Goal: Find specific page/section: Find specific page/section

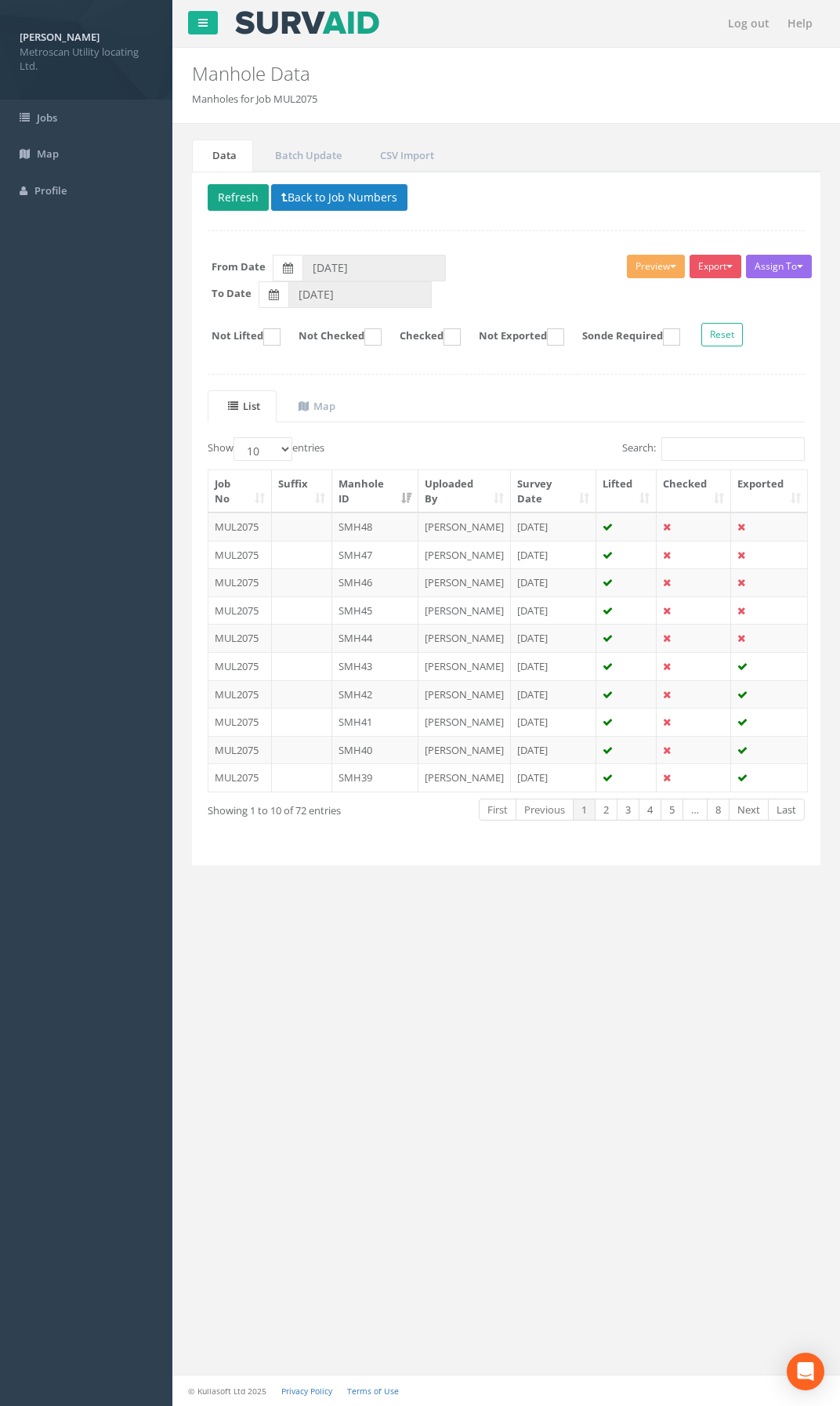
drag, startPoint x: 216, startPoint y: 214, endPoint x: 226, endPoint y: 201, distance: 16.4
click at [216, 214] on p "Delete Refresh Back to Job Numbers" at bounding box center [506, 199] width 597 height 31
click at [227, 192] on button "Refresh" at bounding box center [239, 198] width 61 height 27
click at [221, 195] on button "Refresh" at bounding box center [239, 198] width 61 height 27
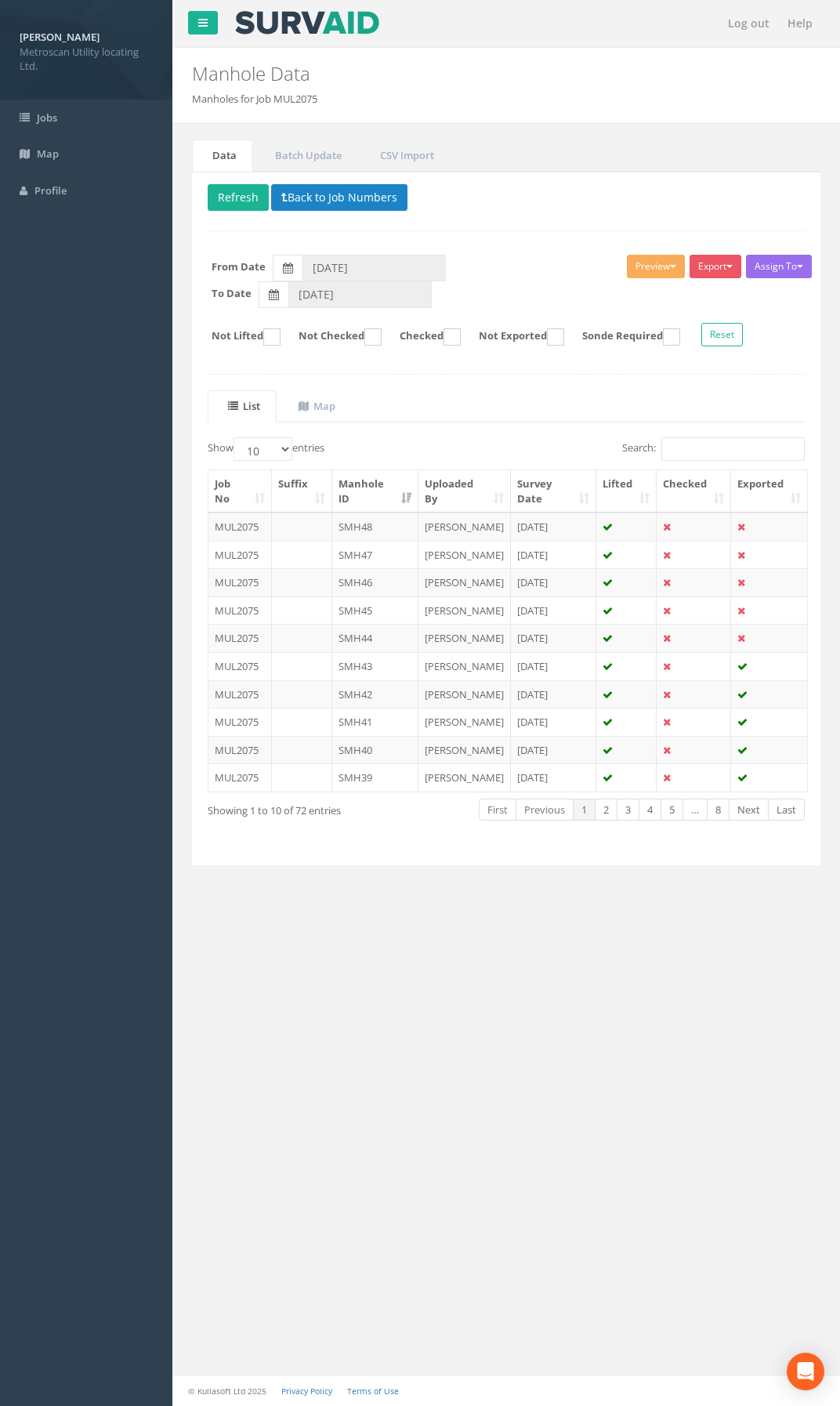
click at [292, 1018] on div "Log out Help Manhole Data Manholes for Job MUL2075 × There was an error fetchin…" at bounding box center [506, 703] width 668 height 1406
click at [306, 579] on td at bounding box center [301, 582] width 60 height 28
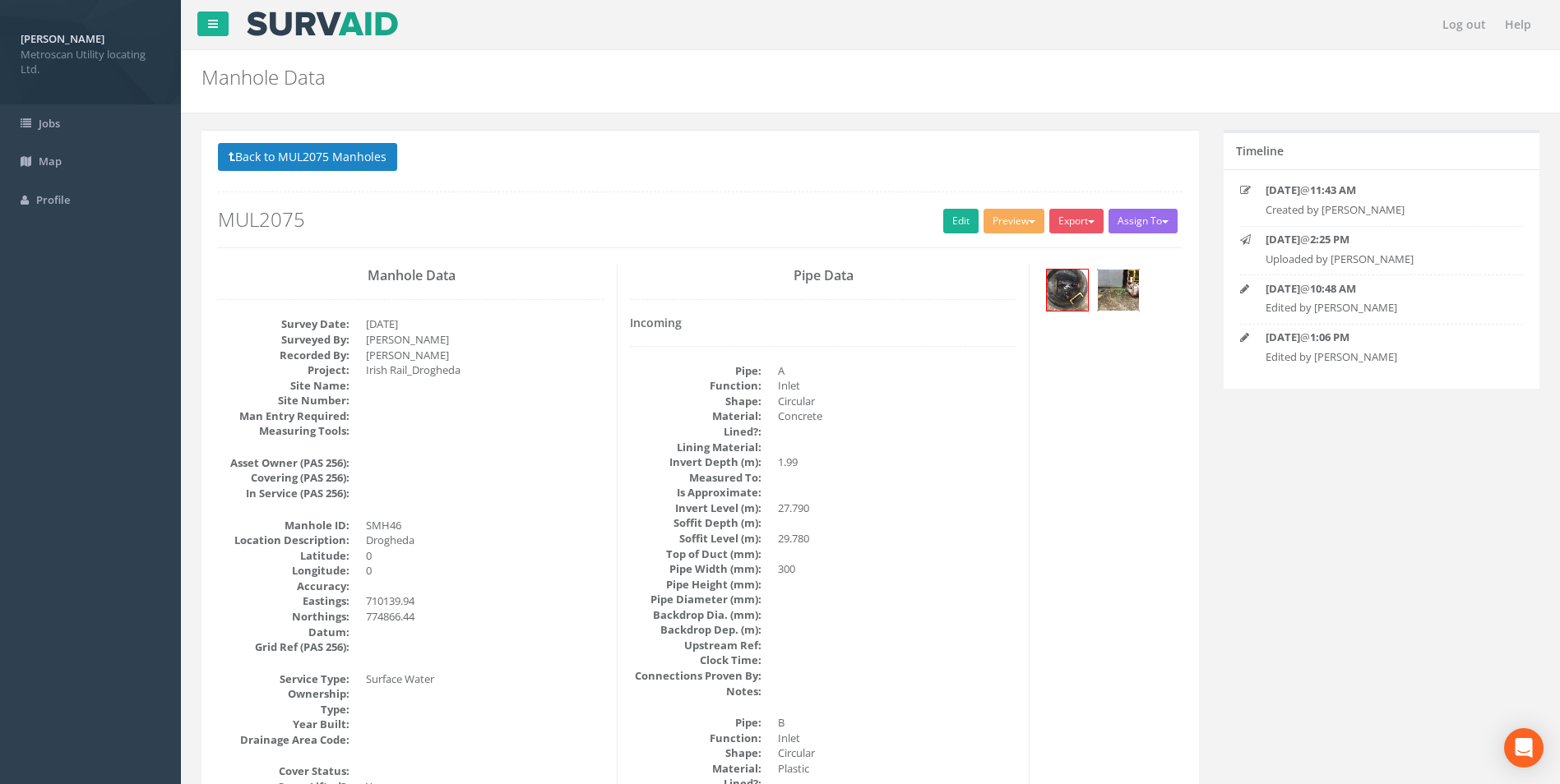
click at [880, 287] on img at bounding box center [1119, 290] width 41 height 41
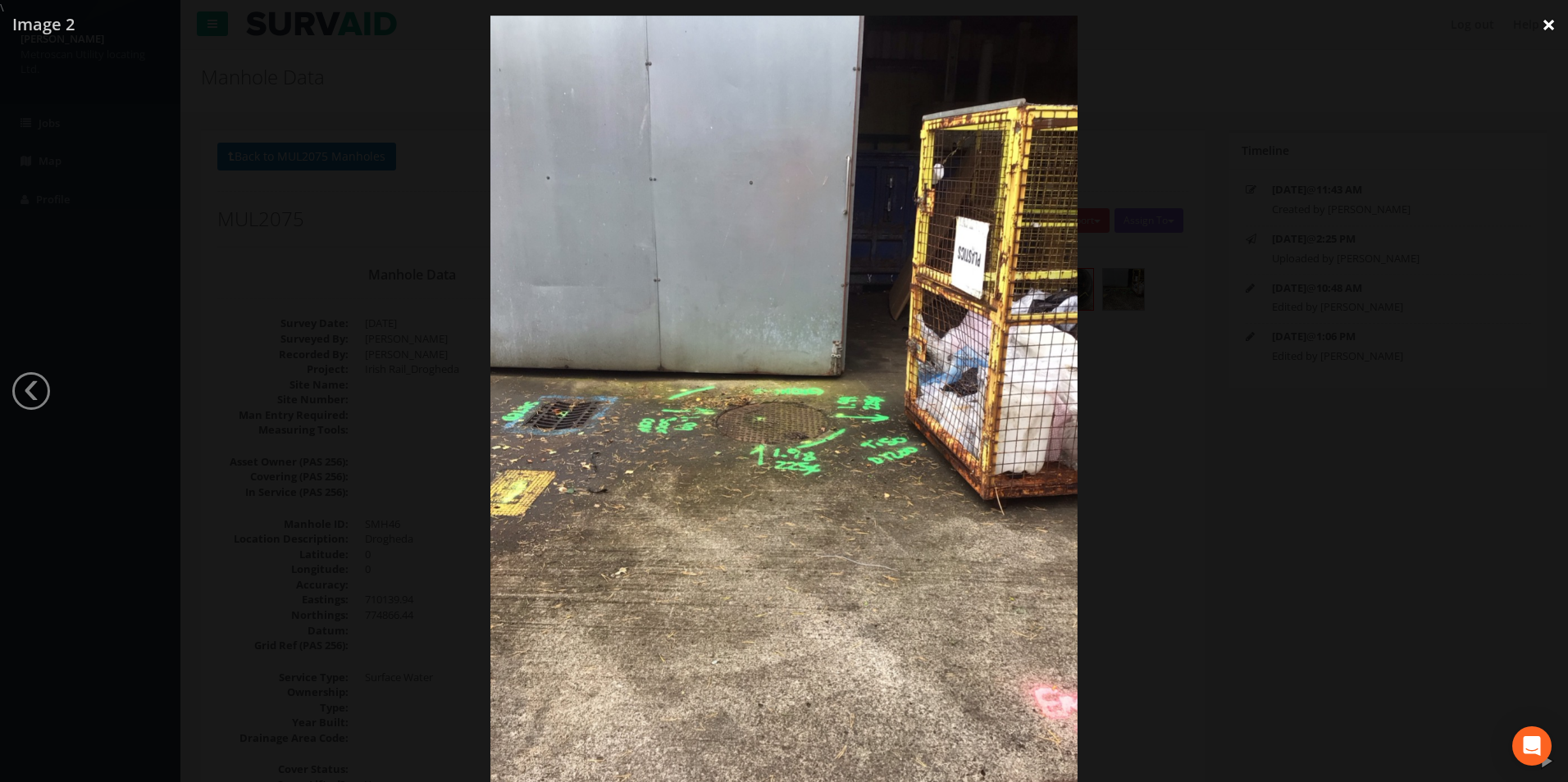
drag, startPoint x: 1555, startPoint y: 20, endPoint x: 1536, endPoint y: 24, distance: 19.4
click at [878, 19] on link "×" at bounding box center [1548, 25] width 39 height 49
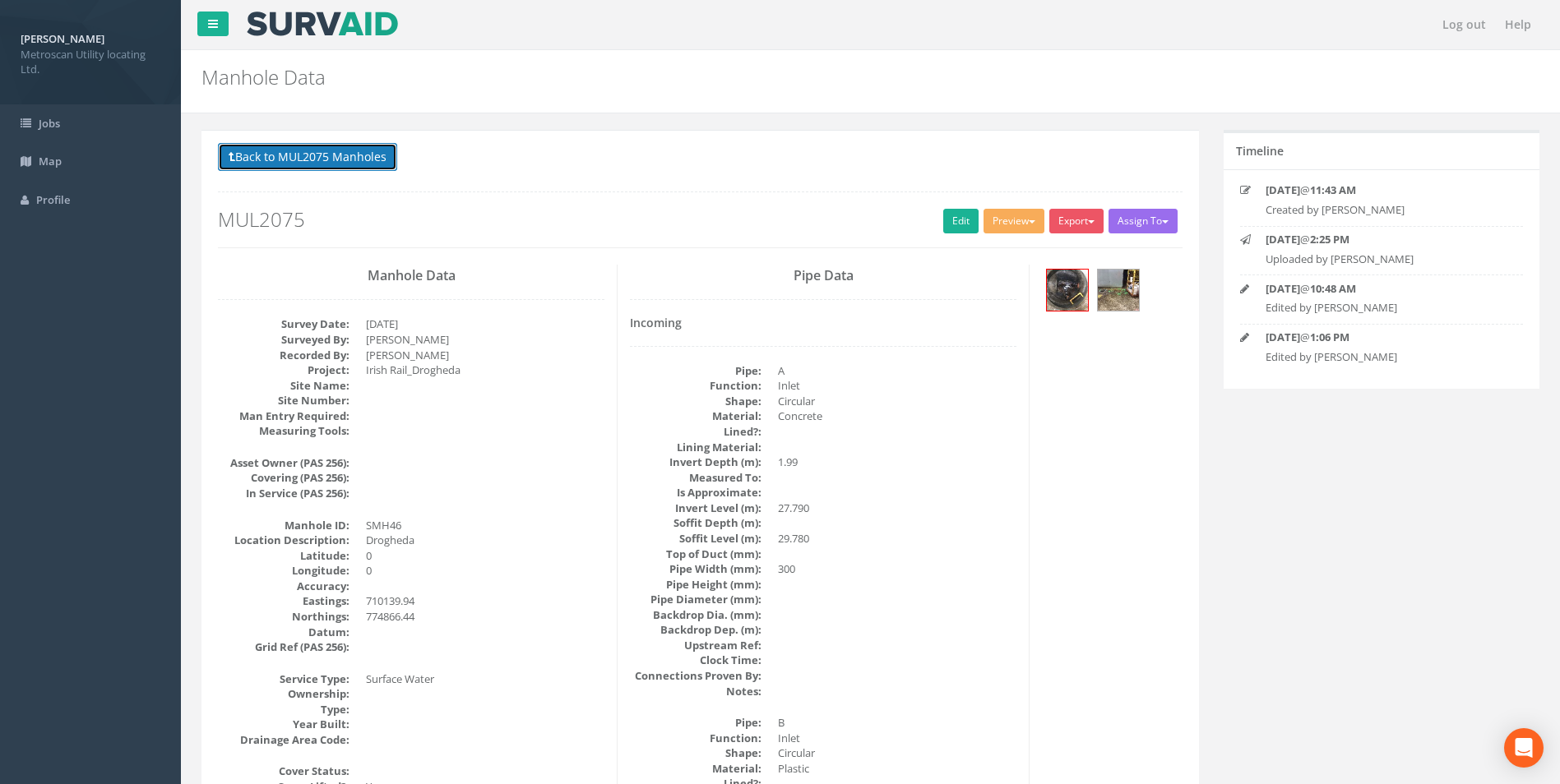
click at [334, 156] on button "Back to MUL2075 Manholes" at bounding box center [308, 157] width 180 height 28
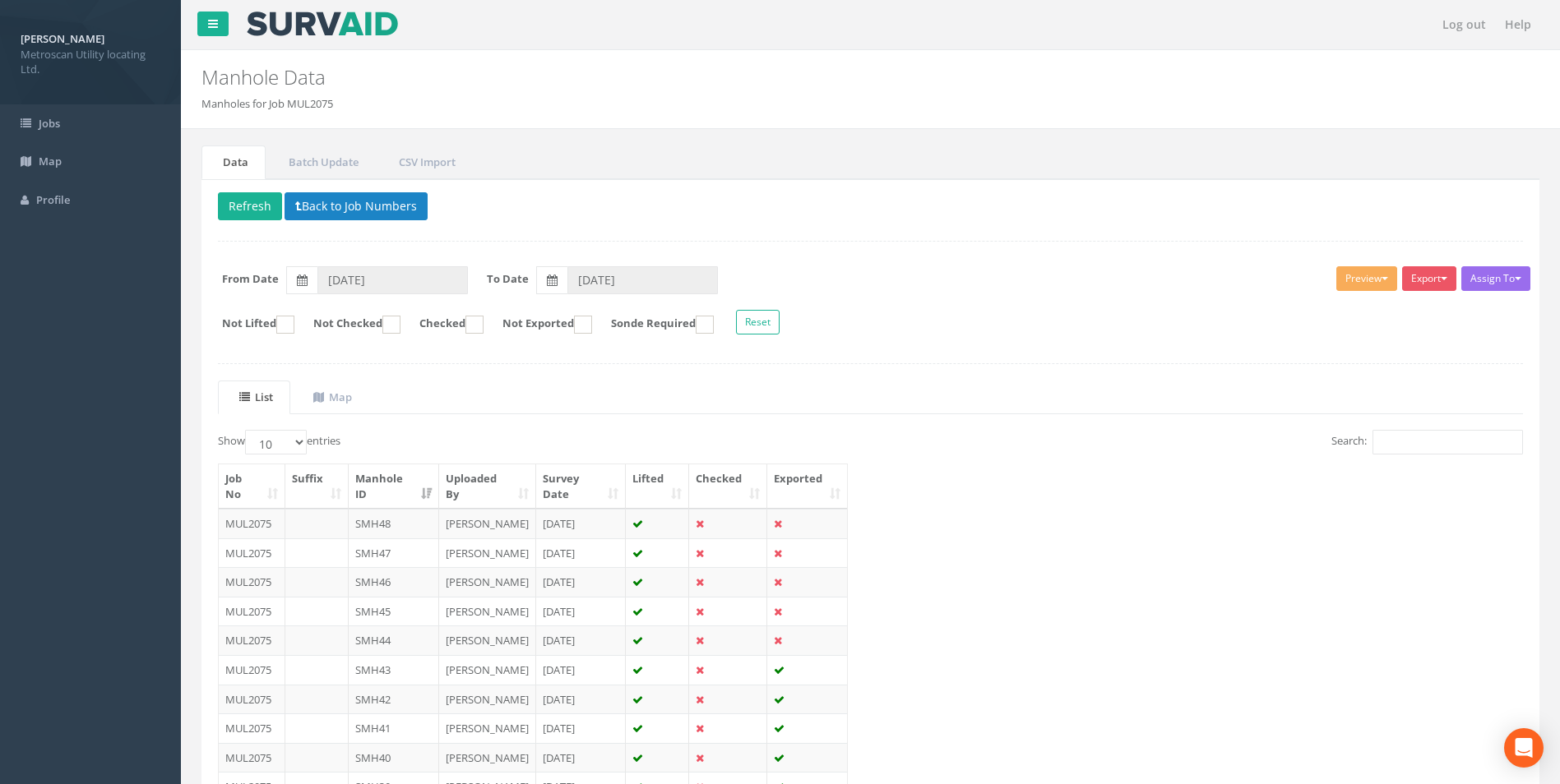
click at [263, 191] on div "Delete Refresh Back to Job Numbers Assign To No Companies Added Export Metrosca…" at bounding box center [871, 530] width 1338 height 700
click at [261, 208] on button "Refresh" at bounding box center [250, 207] width 64 height 28
click at [260, 202] on button "Refresh" at bounding box center [250, 207] width 64 height 28
click at [256, 200] on button "Refresh" at bounding box center [250, 207] width 64 height 28
click at [246, 208] on button "Refresh" at bounding box center [250, 207] width 64 height 28
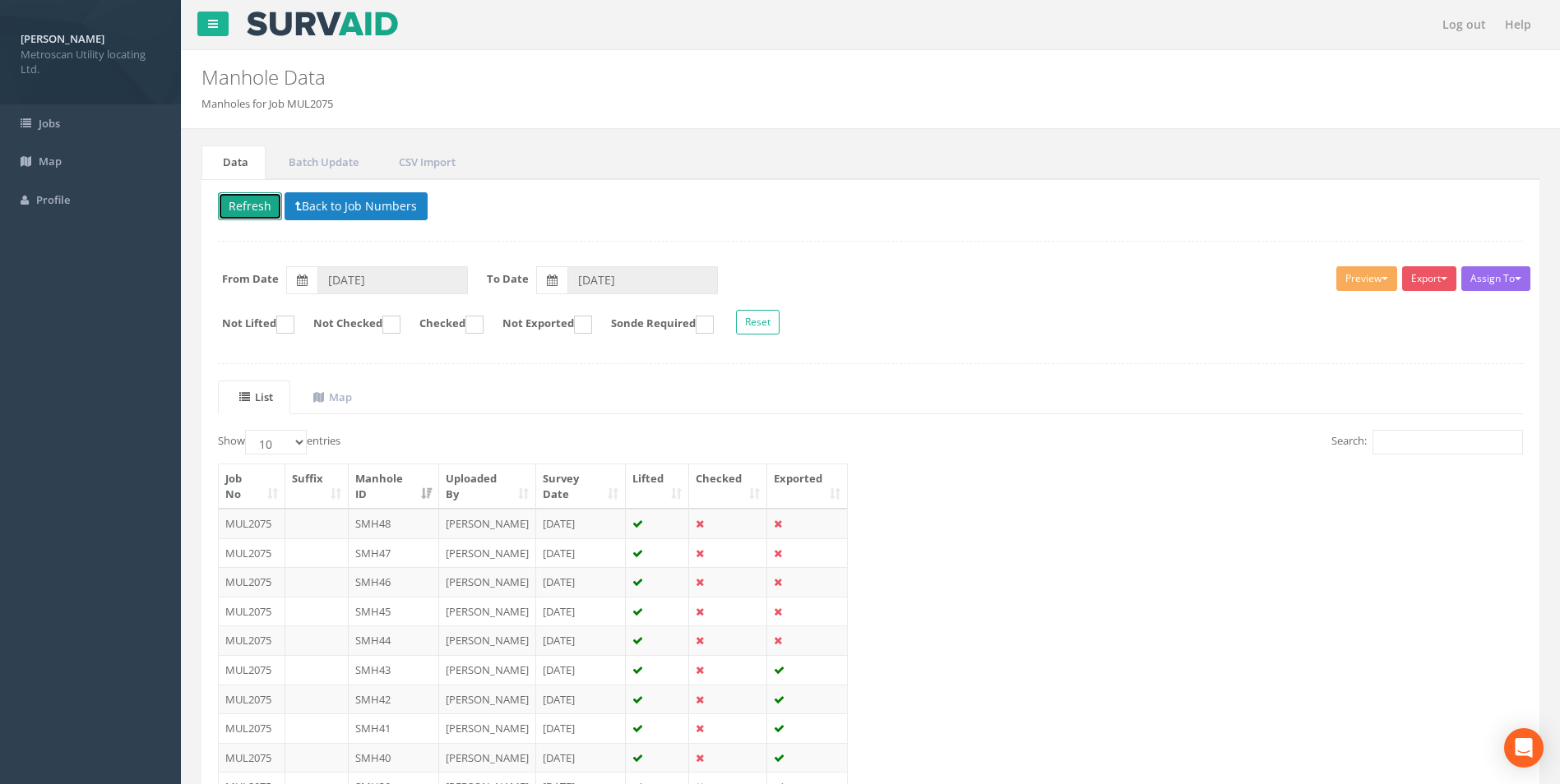
click at [246, 208] on button "Refresh" at bounding box center [250, 207] width 64 height 28
click at [261, 205] on button "Refresh" at bounding box center [250, 207] width 64 height 28
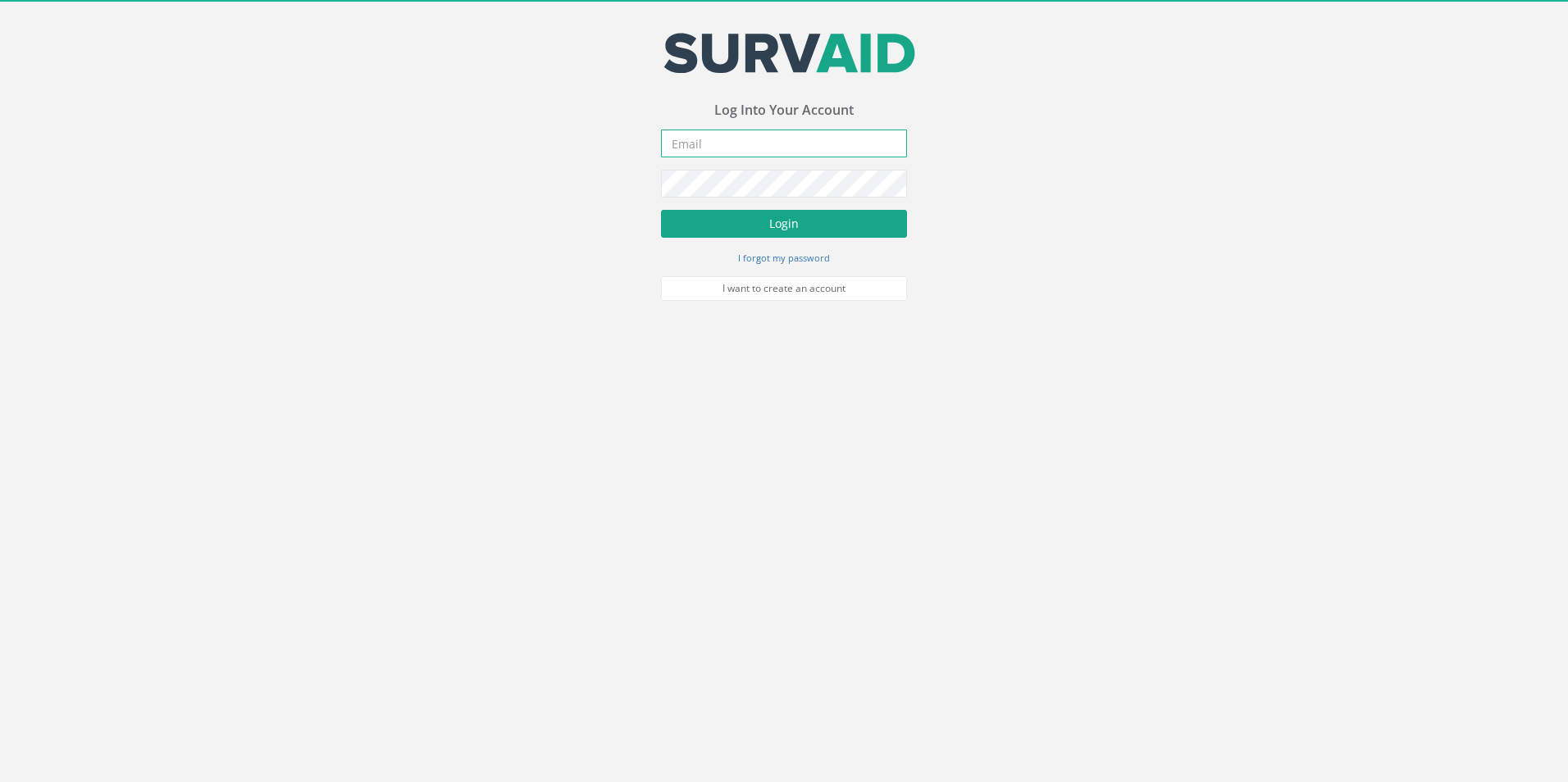
type input "doneill@metroscan.ie"
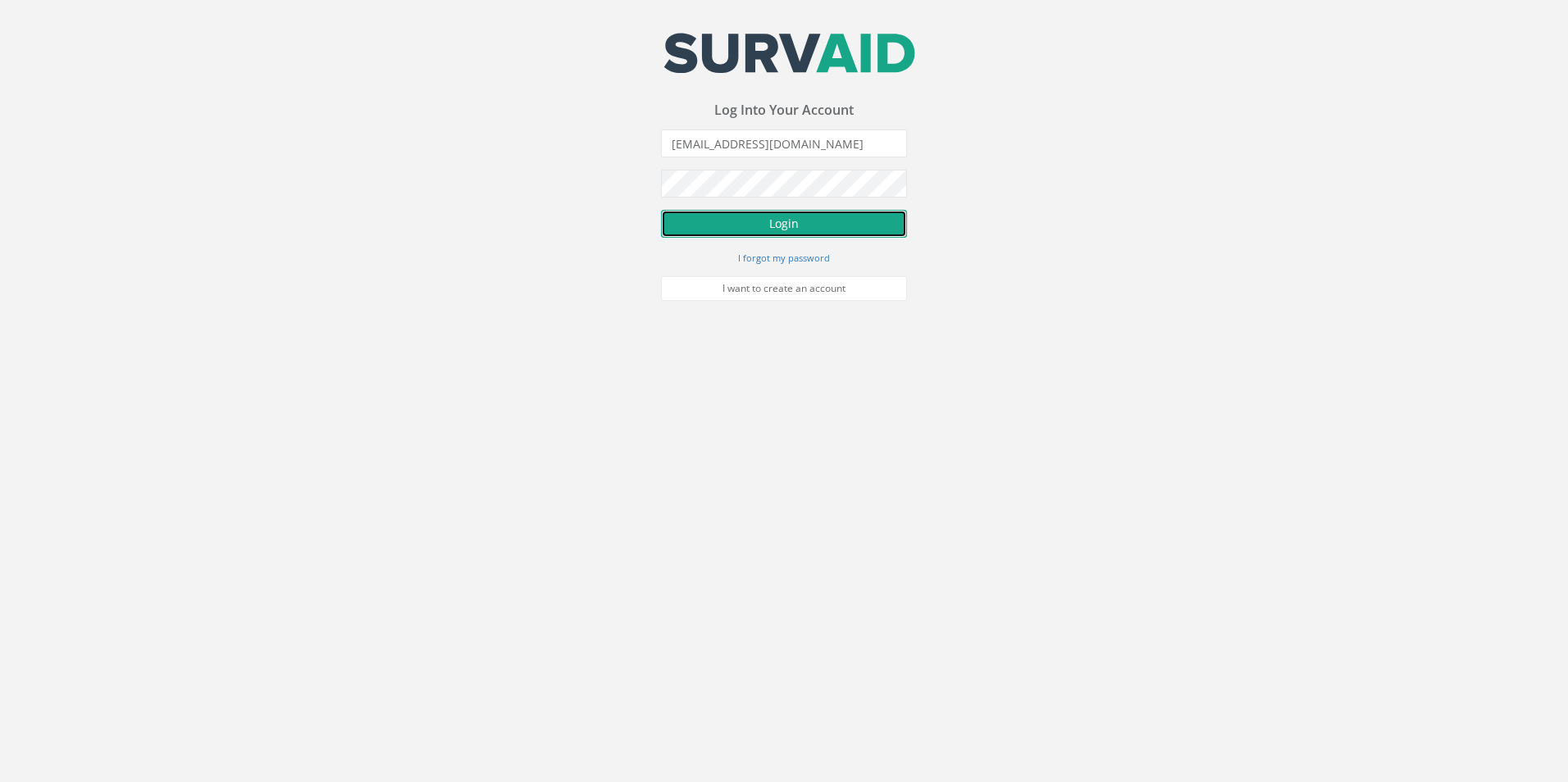
click at [710, 225] on button "Login" at bounding box center [784, 224] width 246 height 28
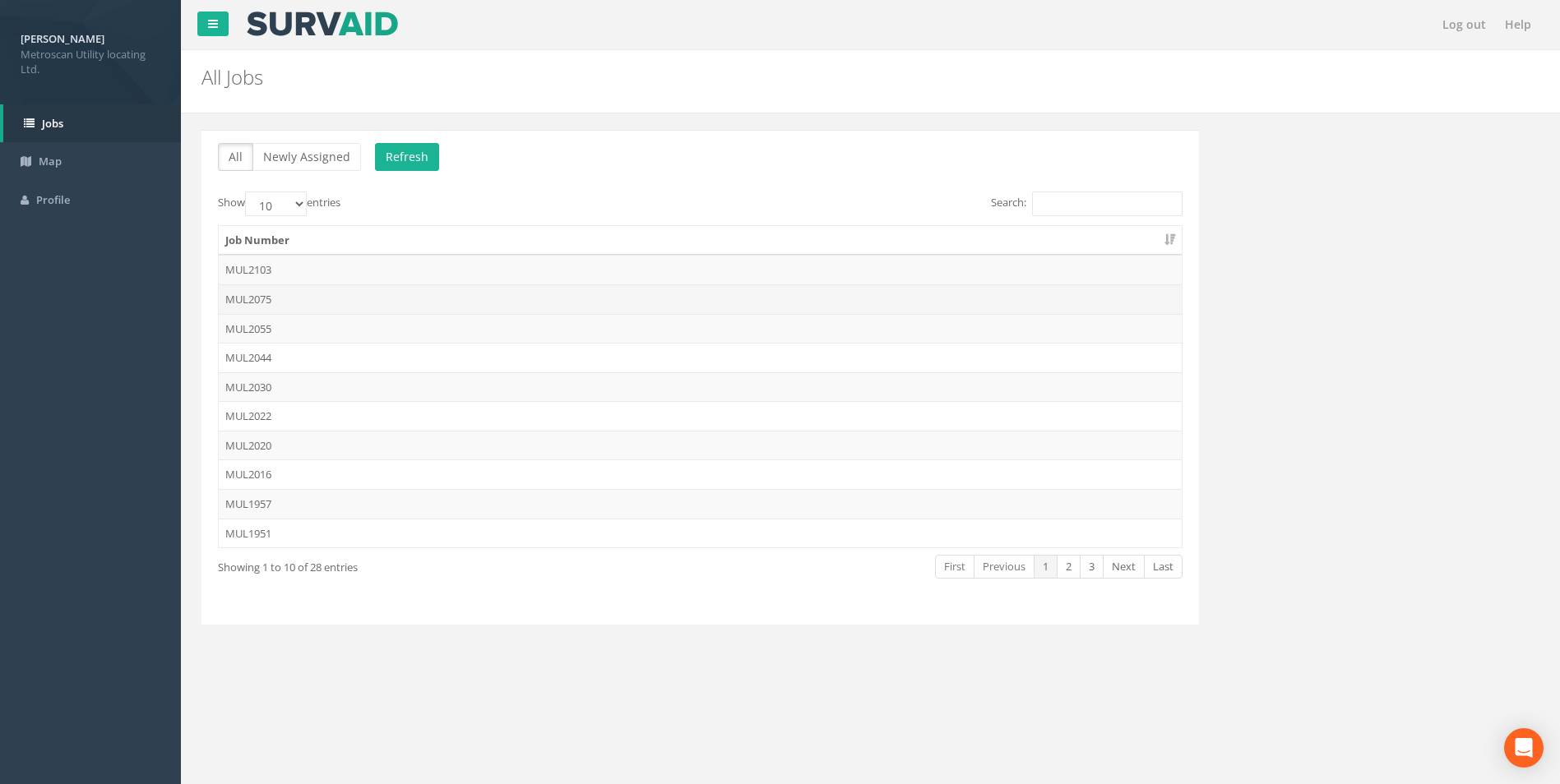
click at [253, 296] on td "MUL2075" at bounding box center [700, 299] width 963 height 30
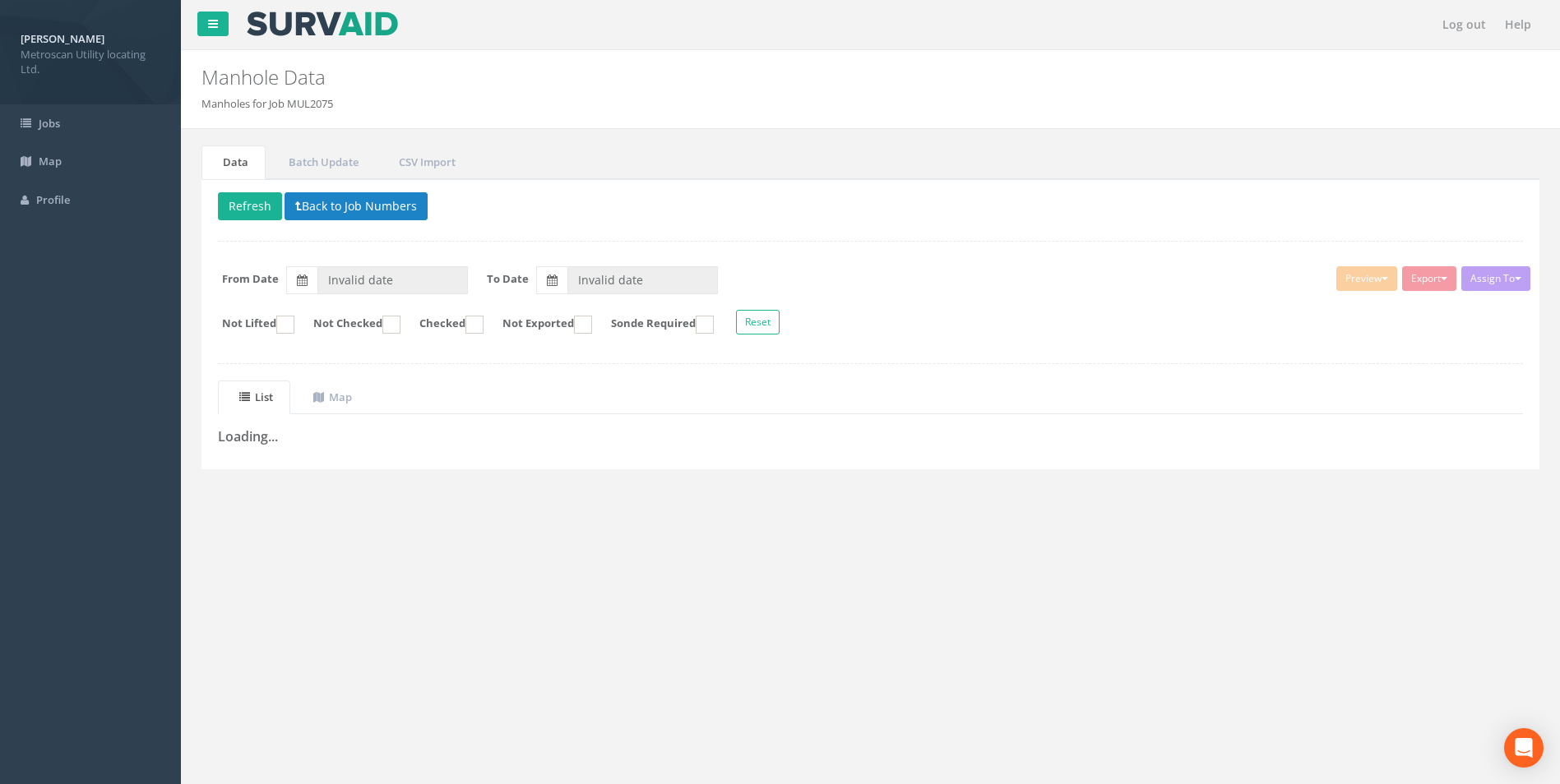
type input "30/06/2025"
type input "[DATE]"
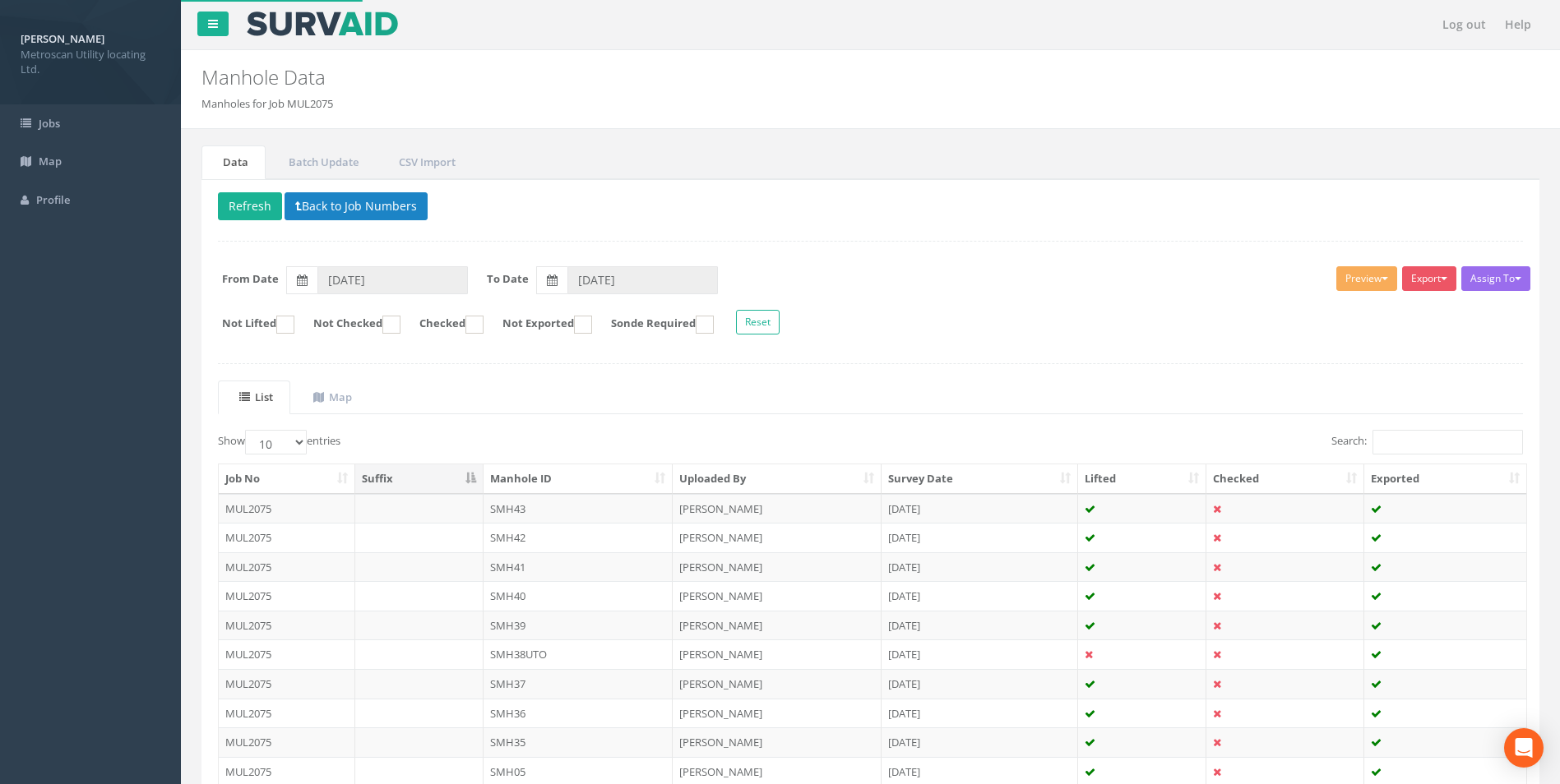
click at [531, 477] on th "Manhole ID" at bounding box center [578, 479] width 190 height 30
click at [558, 474] on th "Manhole ID" at bounding box center [578, 479] width 190 height 30
click at [531, 512] on td "SMH49" at bounding box center [578, 509] width 190 height 30
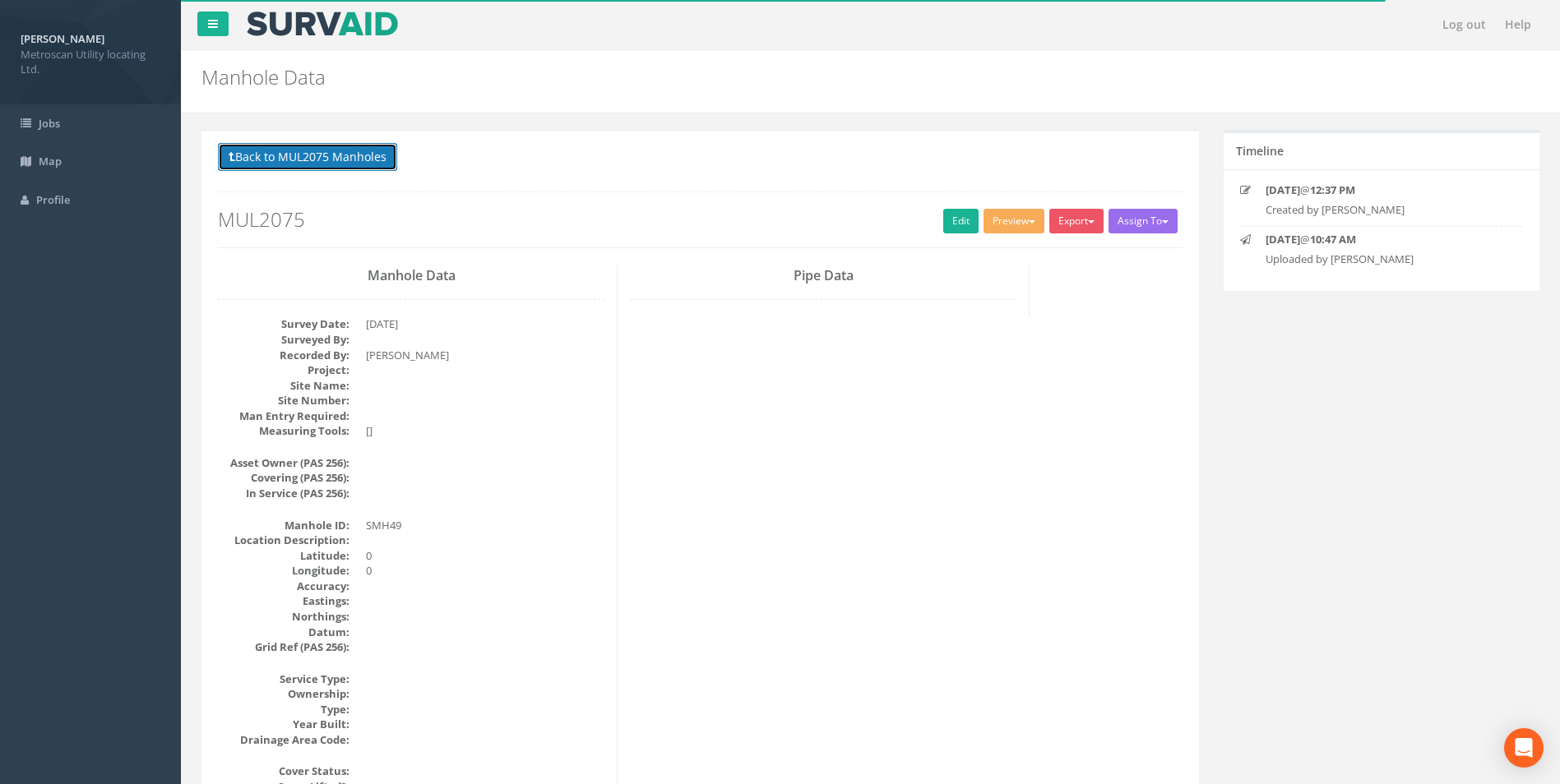
click at [320, 160] on button "Back to MUL2075 Manholes" at bounding box center [308, 157] width 180 height 28
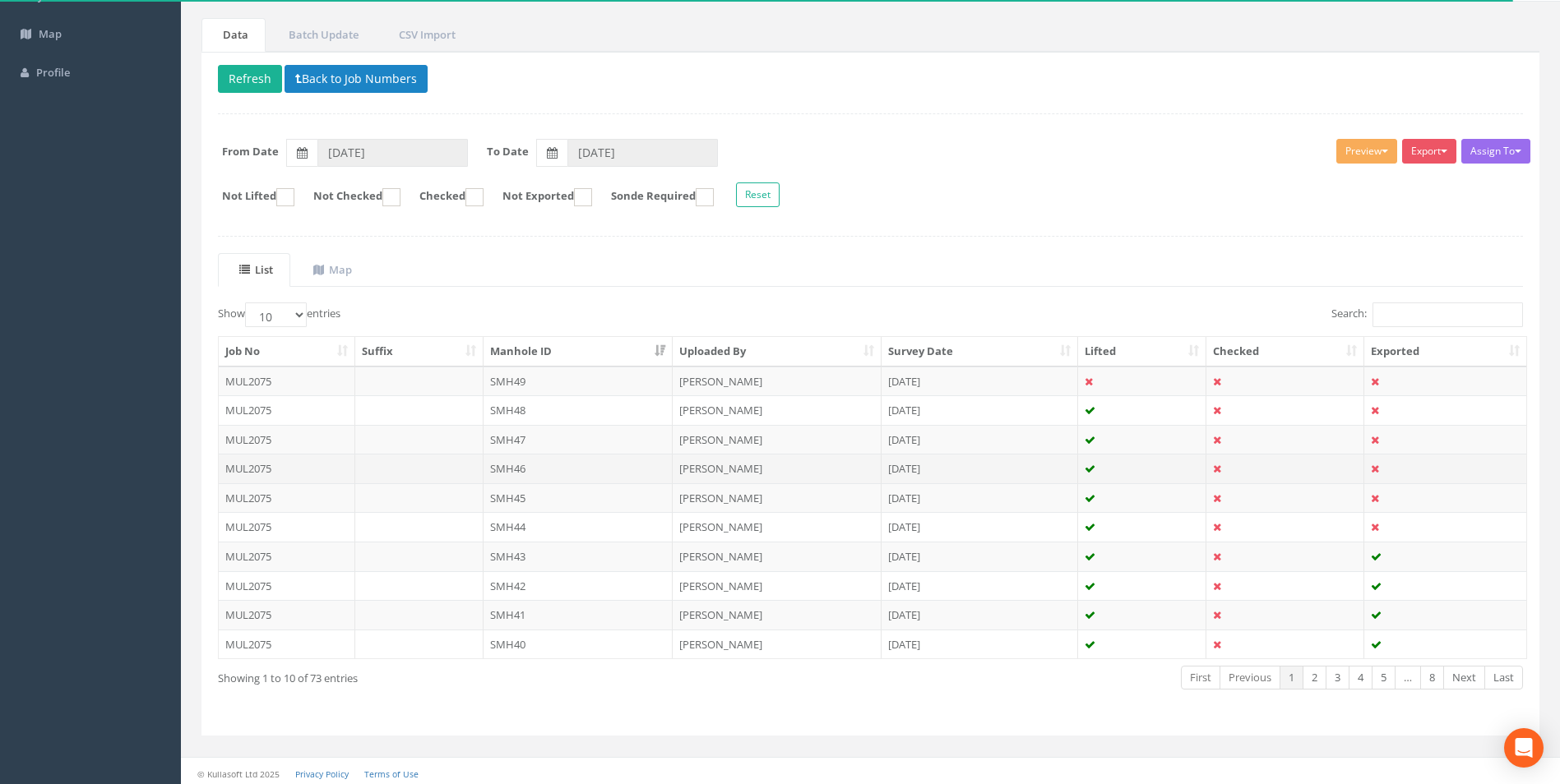
scroll to position [133, 0]
